Goal: Transaction & Acquisition: Purchase product/service

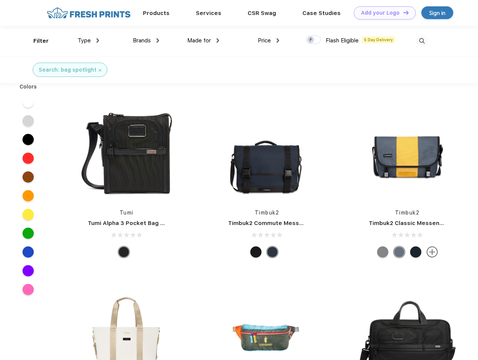
click at [382, 13] on link "Add your Logo Design Tool" at bounding box center [385, 12] width 62 height 13
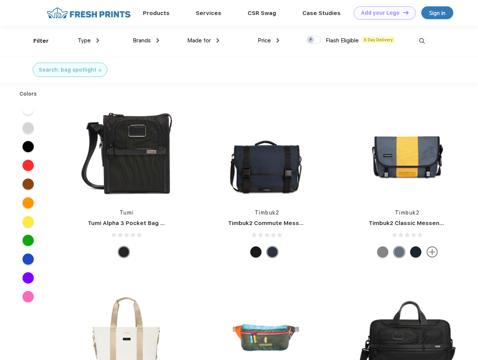
click at [0, 0] on div "Design Tool" at bounding box center [0, 0] width 0 height 0
click at [402, 12] on link "Add your Logo Design Tool" at bounding box center [385, 12] width 62 height 13
click at [36, 41] on div "Filter" at bounding box center [40, 41] width 15 height 9
click at [88, 40] on span "Type" at bounding box center [84, 40] width 13 height 7
click at [146, 40] on span "Brands" at bounding box center [142, 40] width 18 height 7
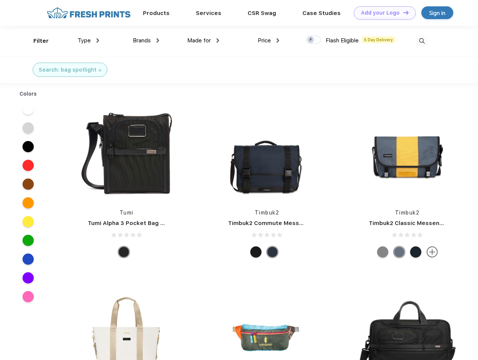
click at [203, 40] on span "Made for" at bounding box center [199, 40] width 24 height 7
click at [268, 40] on span "Price" at bounding box center [264, 40] width 13 height 7
click at [313, 40] on div at bounding box center [313, 40] width 15 height 8
click at [311, 40] on input "checkbox" at bounding box center [308, 37] width 5 height 5
click at [421, 41] on img at bounding box center [421, 41] width 12 height 12
